Goal: Find specific page/section: Find specific page/section

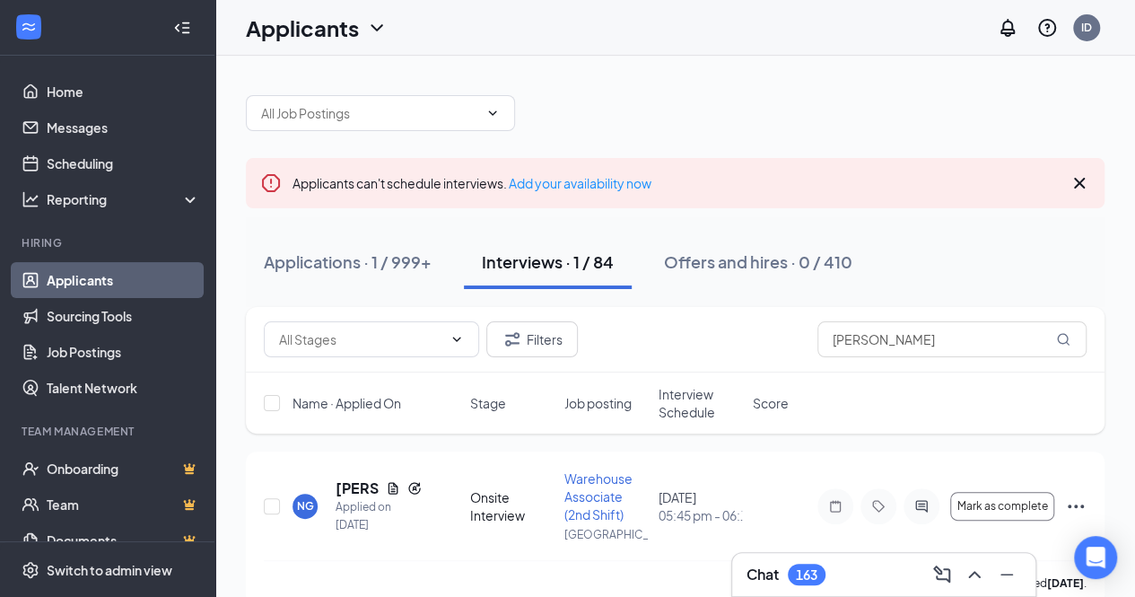
click at [748, 179] on div "Applicants can't schedule interviews. Add your availability now" at bounding box center [675, 183] width 859 height 50
click at [738, 265] on div "Offers and hires · 0 / 410" at bounding box center [758, 261] width 188 height 22
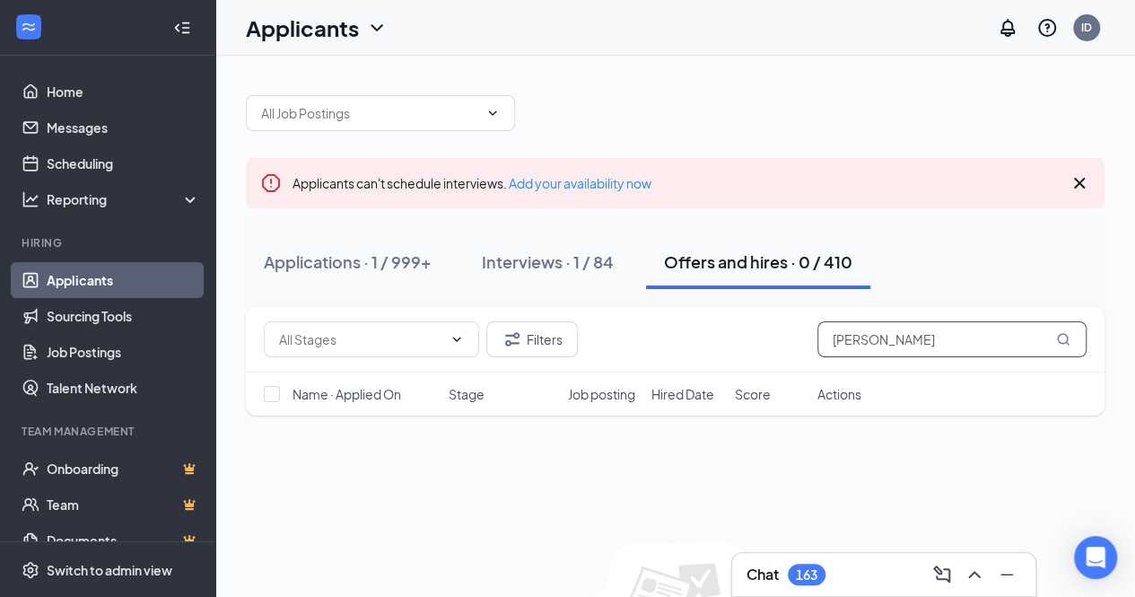
drag, startPoint x: 904, startPoint y: 345, endPoint x: 802, endPoint y: 340, distance: 102.4
click at [802, 340] on div "Filters [PERSON_NAME]" at bounding box center [675, 339] width 823 height 36
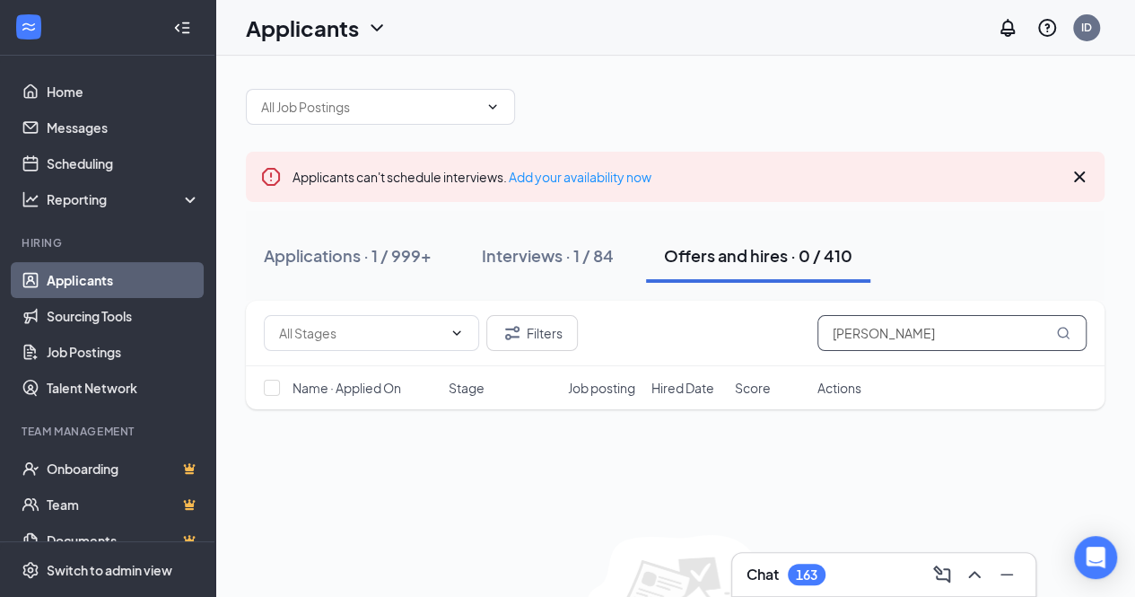
scroll to position [7, 0]
type input "[PERSON_NAME]"
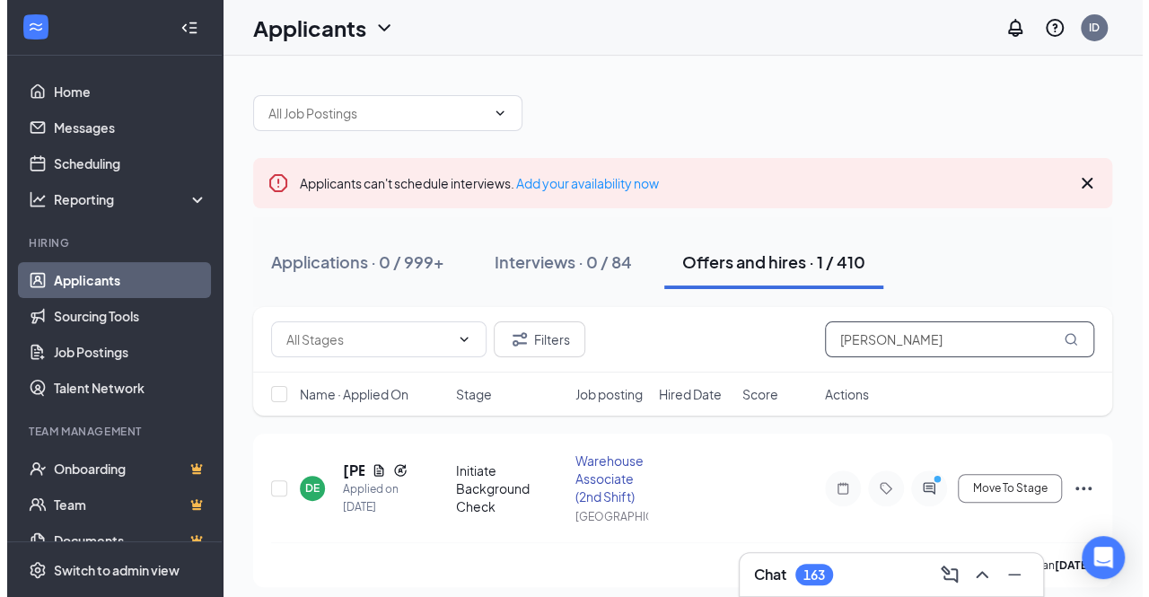
scroll to position [10, 0]
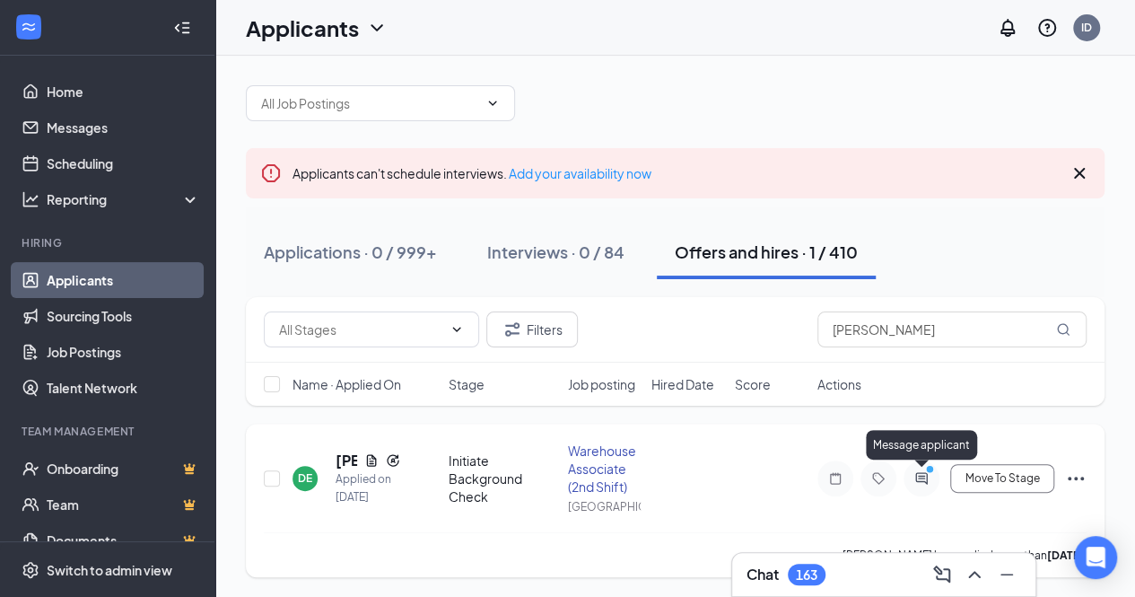
click at [917, 479] on icon "ActiveChat" at bounding box center [921, 478] width 12 height 12
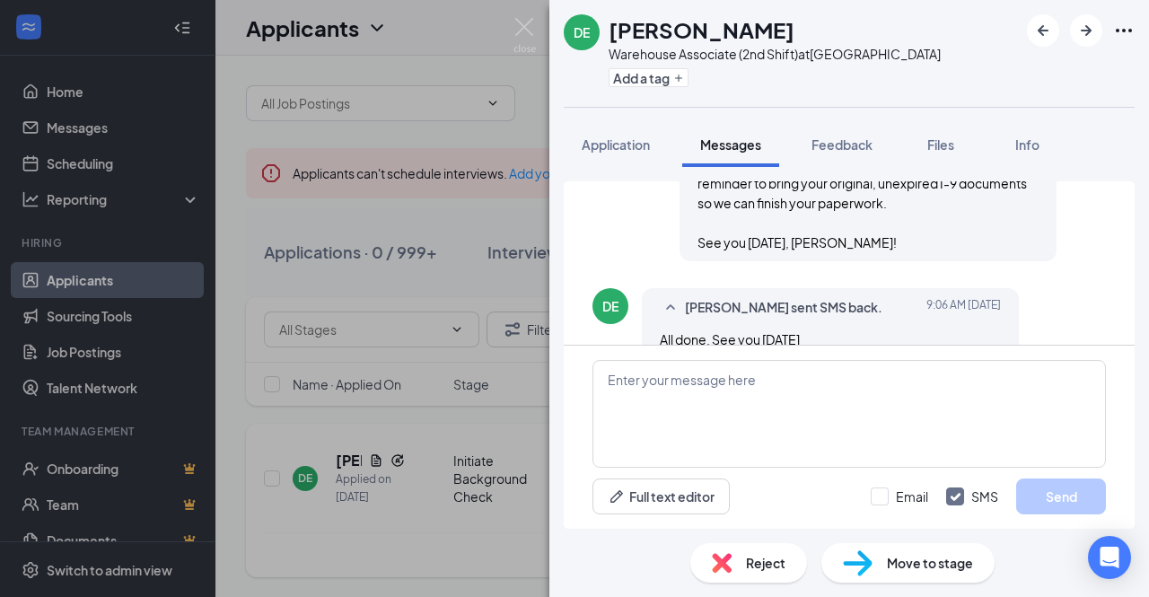
scroll to position [768, 0]
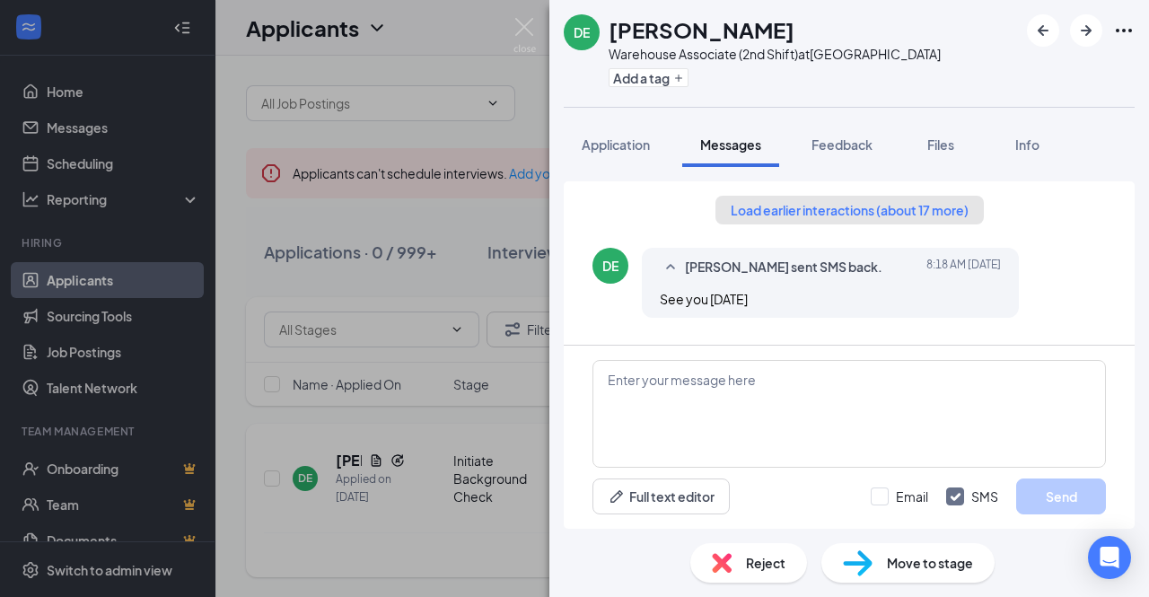
click at [922, 205] on button "Load earlier interactions (about 17 more)" at bounding box center [849, 210] width 268 height 29
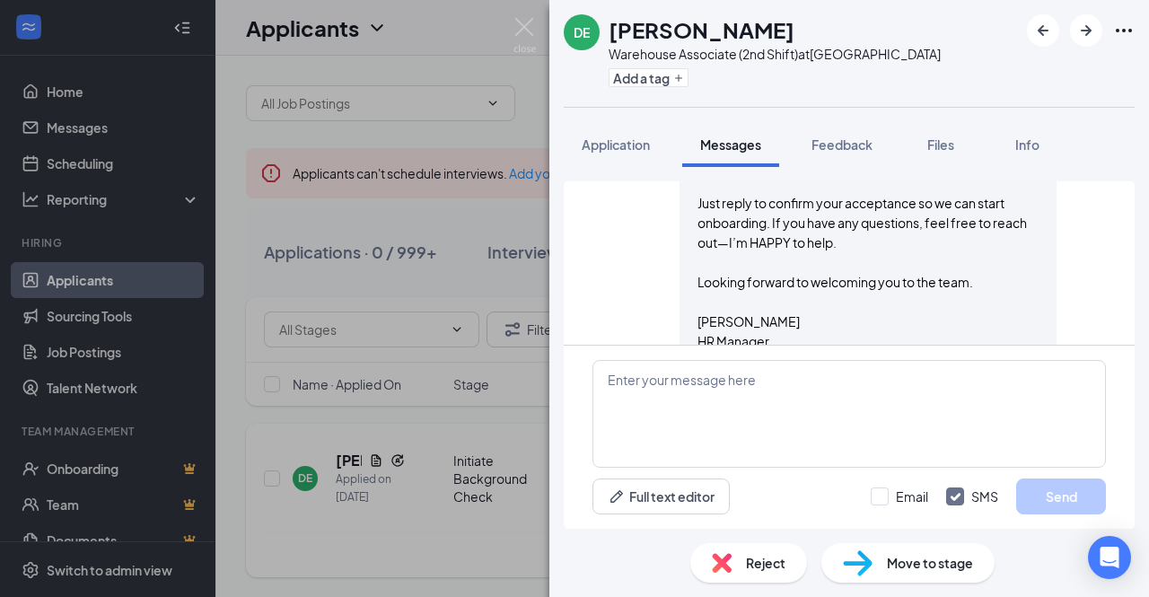
scroll to position [1229, 0]
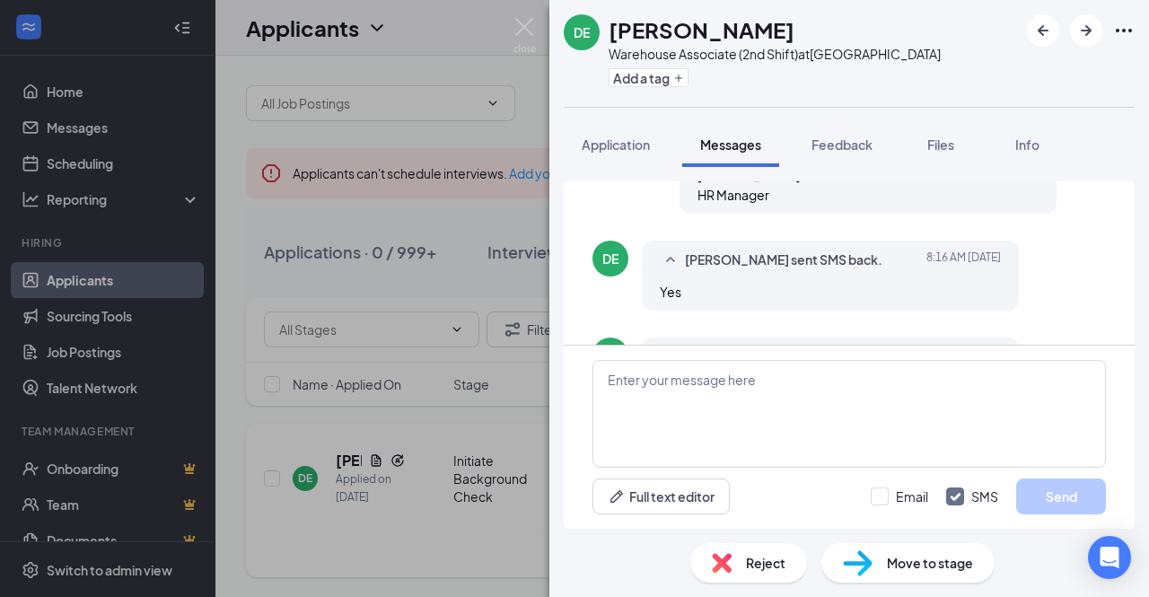
drag, startPoint x: 687, startPoint y: 214, endPoint x: 807, endPoint y: 207, distance: 119.6
click at [807, 207] on div "[PERSON_NAME] sent SMS to [PERSON_NAME]. [DATE] 6:35 AM Hello [PERSON_NAME]. I’…" at bounding box center [867, 51] width 377 height 325
copy span "Hello [PERSON_NAME]. I’m excited to offer you the Warehouse Associate, Shipper …"
